Goal: Go to known website: Go to known website

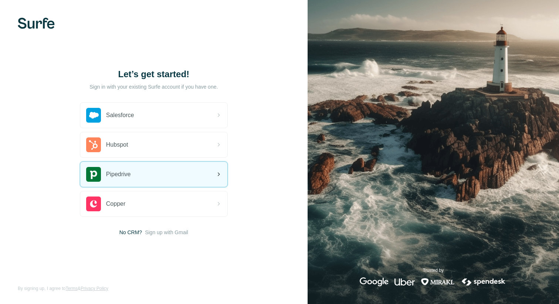
click at [131, 171] on span "Pipedrive" at bounding box center [118, 174] width 25 height 9
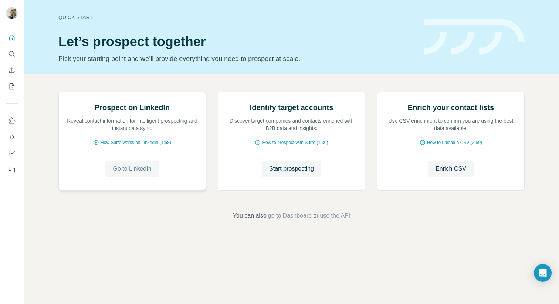
click at [133, 174] on span "Go to LinkedIn" at bounding box center [132, 169] width 38 height 9
